Goal: Task Accomplishment & Management: Manage account settings

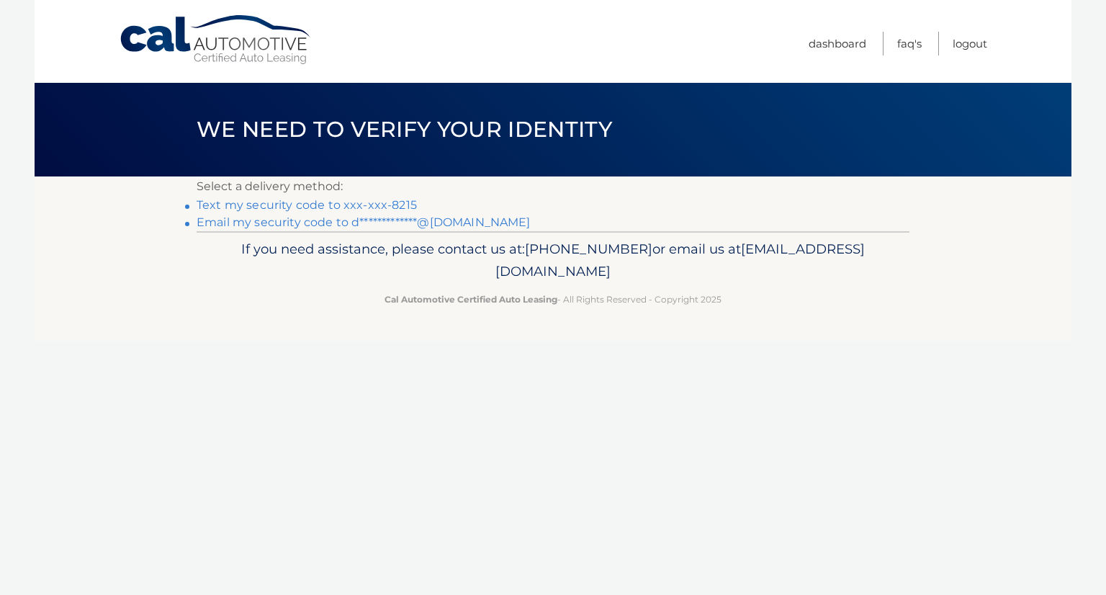
click at [400, 204] on link "Text my security code to xxx-xxx-8215" at bounding box center [307, 205] width 220 height 14
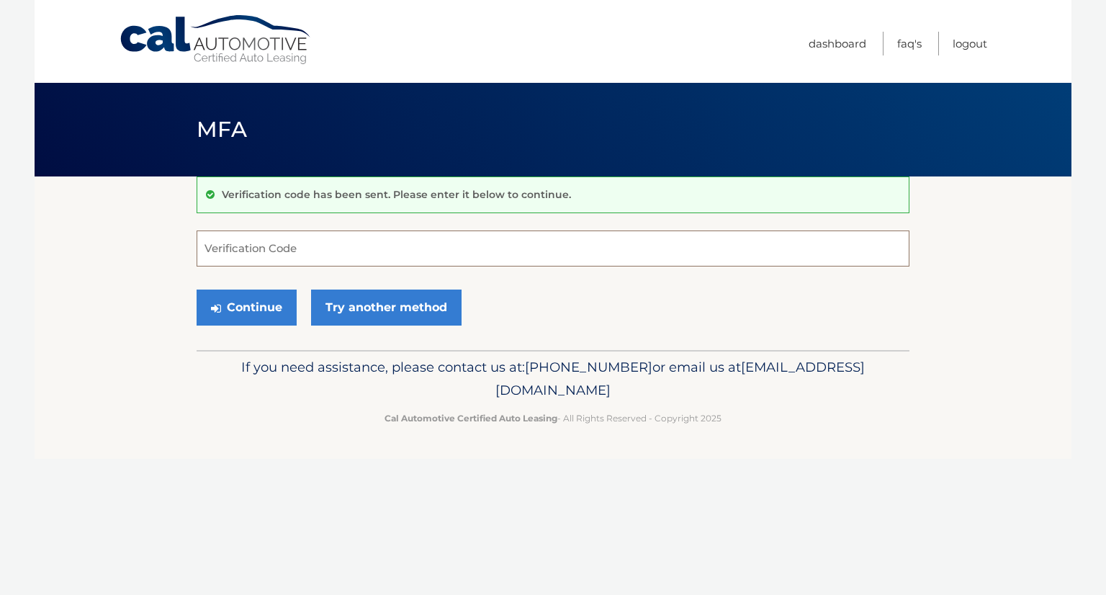
click at [328, 243] on input "Verification Code" at bounding box center [553, 248] width 713 height 36
type input "960784"
click at [263, 309] on button "Continue" at bounding box center [247, 307] width 100 height 36
